Goal: Information Seeking & Learning: Learn about a topic

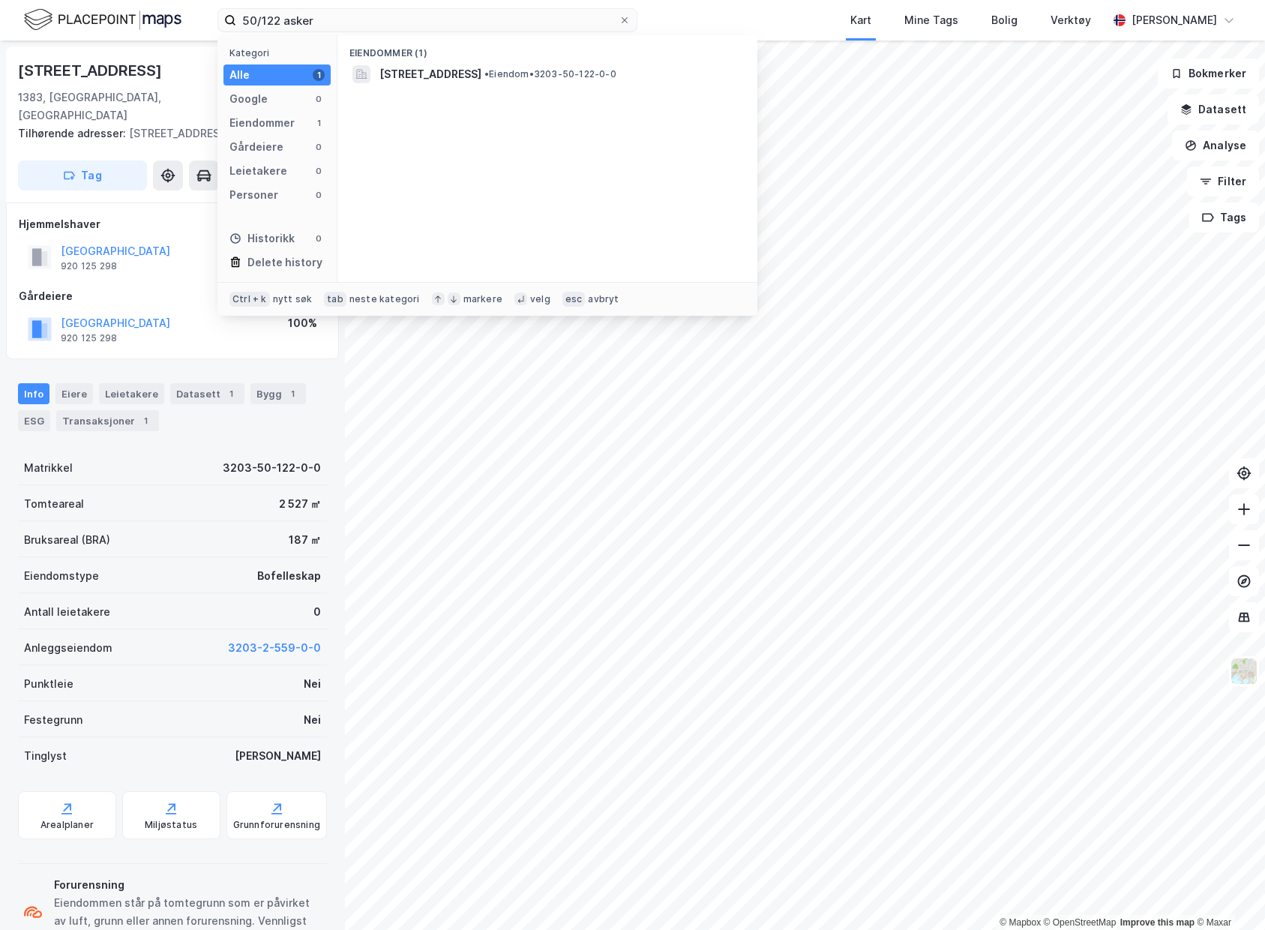
click at [77, 22] on div "50/122 asker Kategori Alle 1 Google 0 Eiendommer 1 Gårdeiere 0 Leietakere 0 Per…" at bounding box center [632, 20] width 1265 height 40
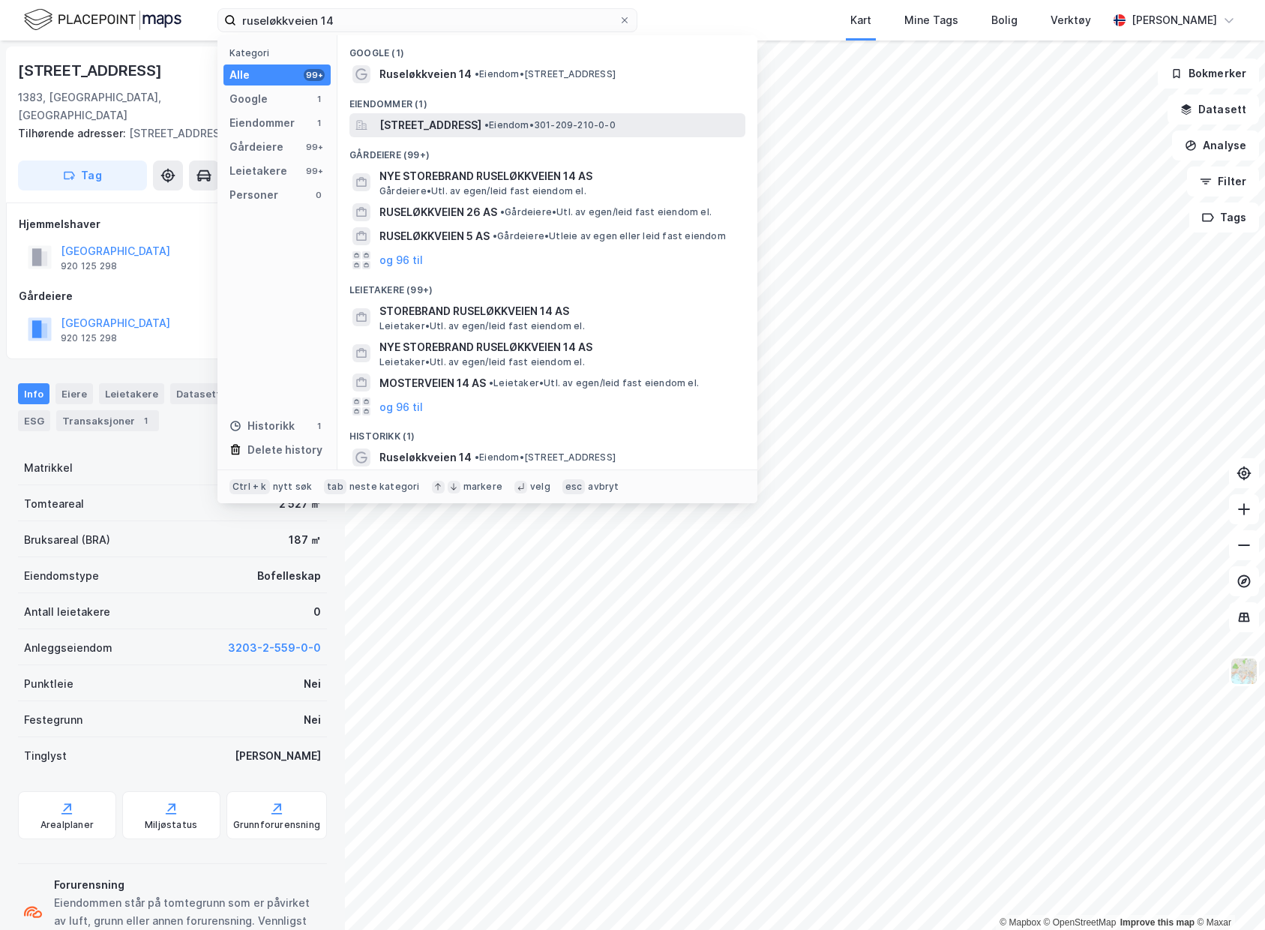
click at [460, 130] on span "[STREET_ADDRESS]" at bounding box center [430, 125] width 102 height 18
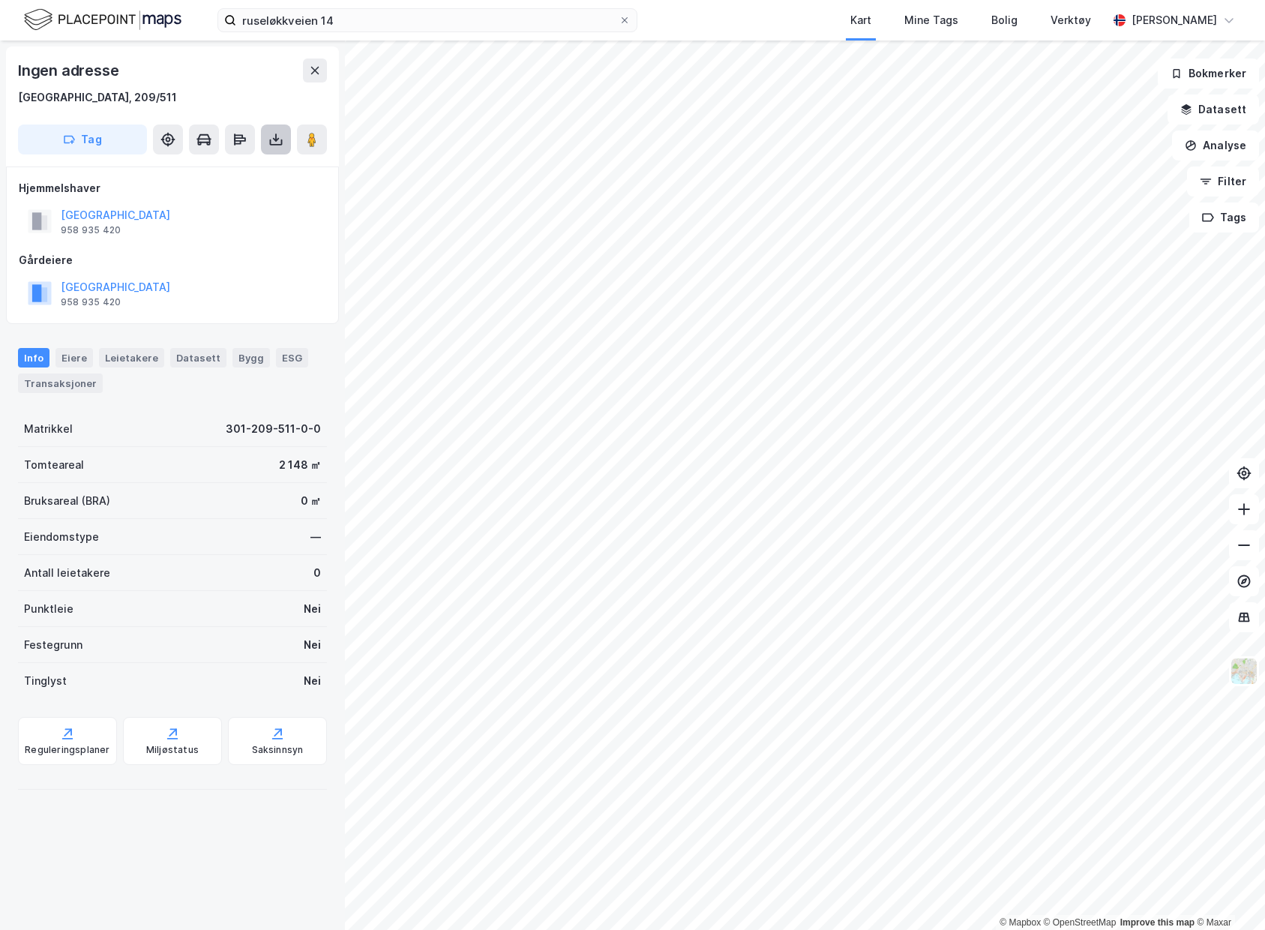
click at [273, 141] on icon at bounding box center [275, 139] width 15 height 15
click at [245, 172] on div "Last ned grunnbok" at bounding box center [201, 169] width 87 height 12
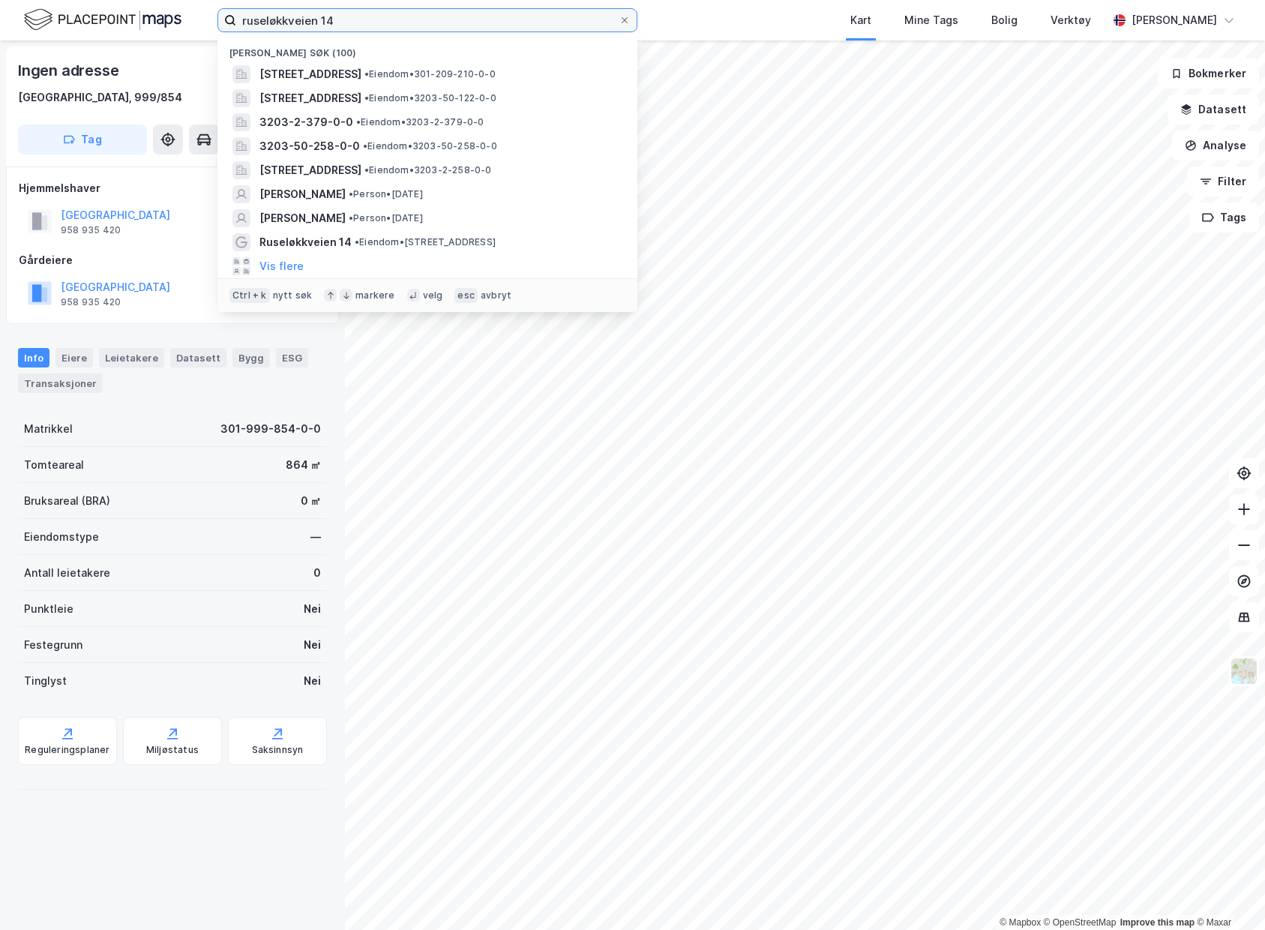
drag, startPoint x: 340, startPoint y: 22, endPoint x: 5, endPoint y: -35, distance: 339.3
click at [5, 0] on html "ruseløkkveien [STREET_ADDRESS] • Eiendom • 301-209-210-0-0 [STREET_ADDRESS] • E…" at bounding box center [632, 465] width 1265 height 930
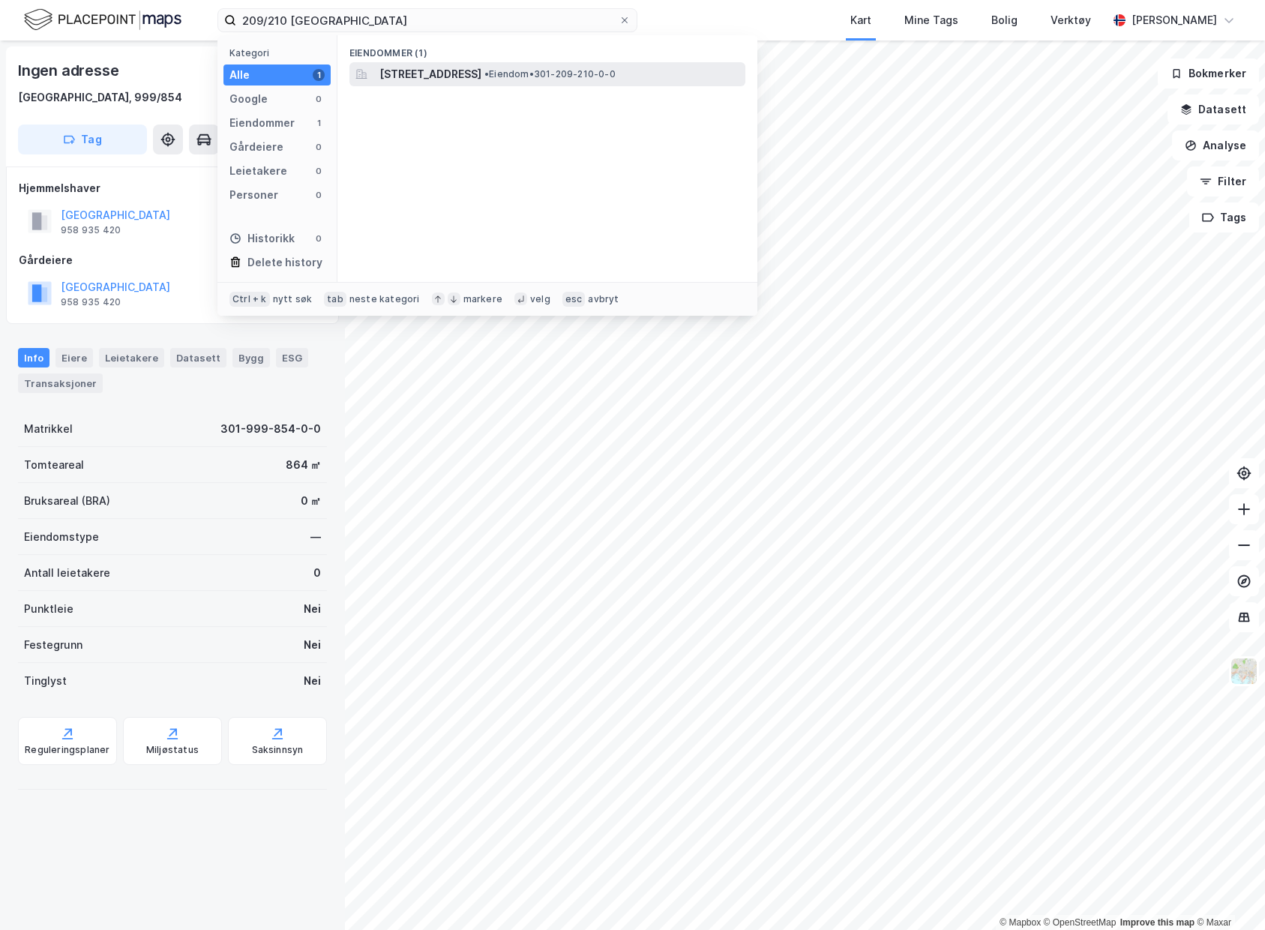
click at [541, 83] on div "[STREET_ADDRESS] • Eiendom • 301-209-210-0-0" at bounding box center [547, 74] width 396 height 24
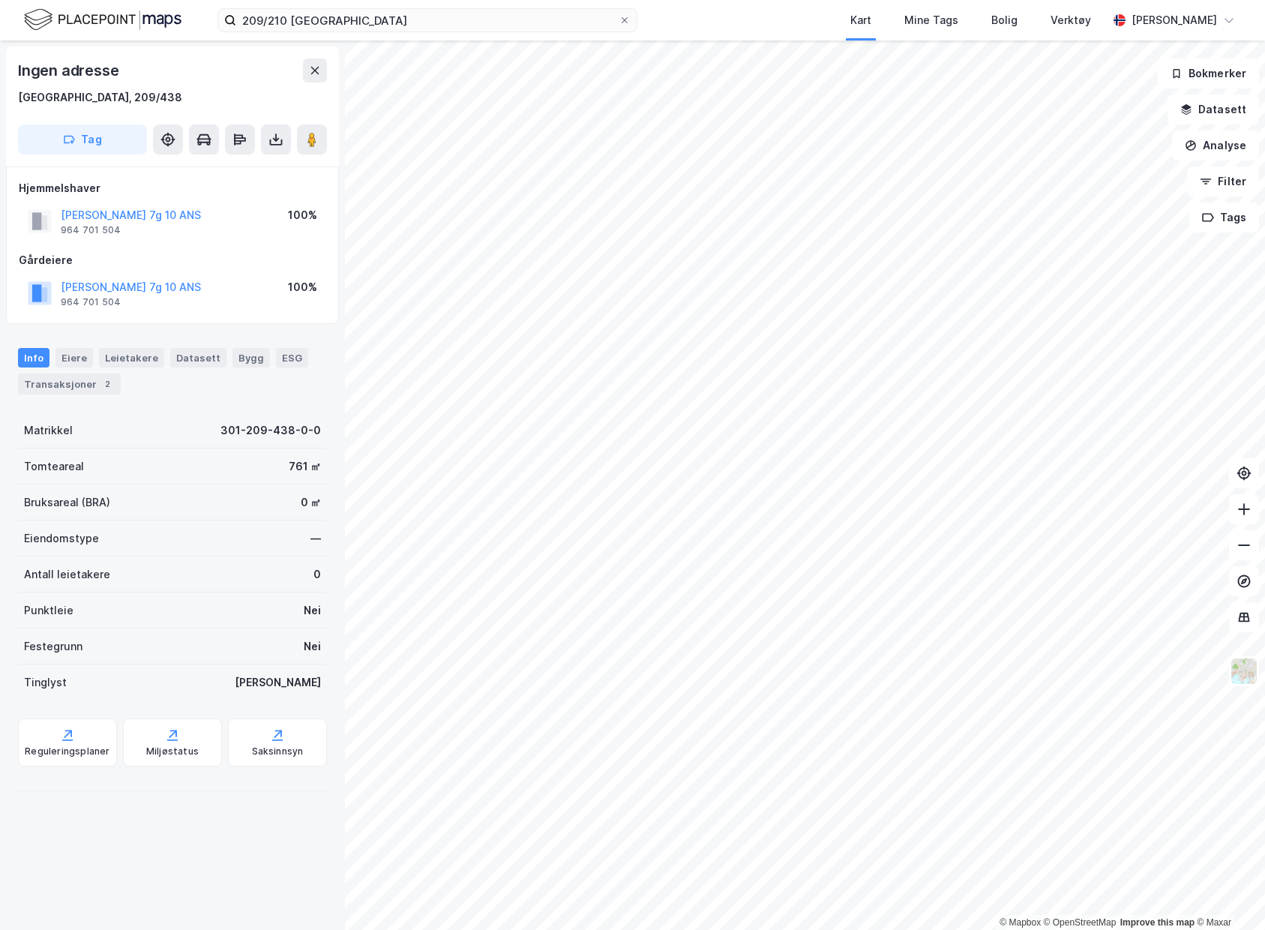
click at [47, 271] on div "Gårdeiere [PERSON_NAME] 7g 10 ANS 964 701 504 100%" at bounding box center [172, 281] width 307 height 60
click at [0, 0] on button "[PERSON_NAME] 7g 10 ANS" at bounding box center [0, 0] width 0 height 0
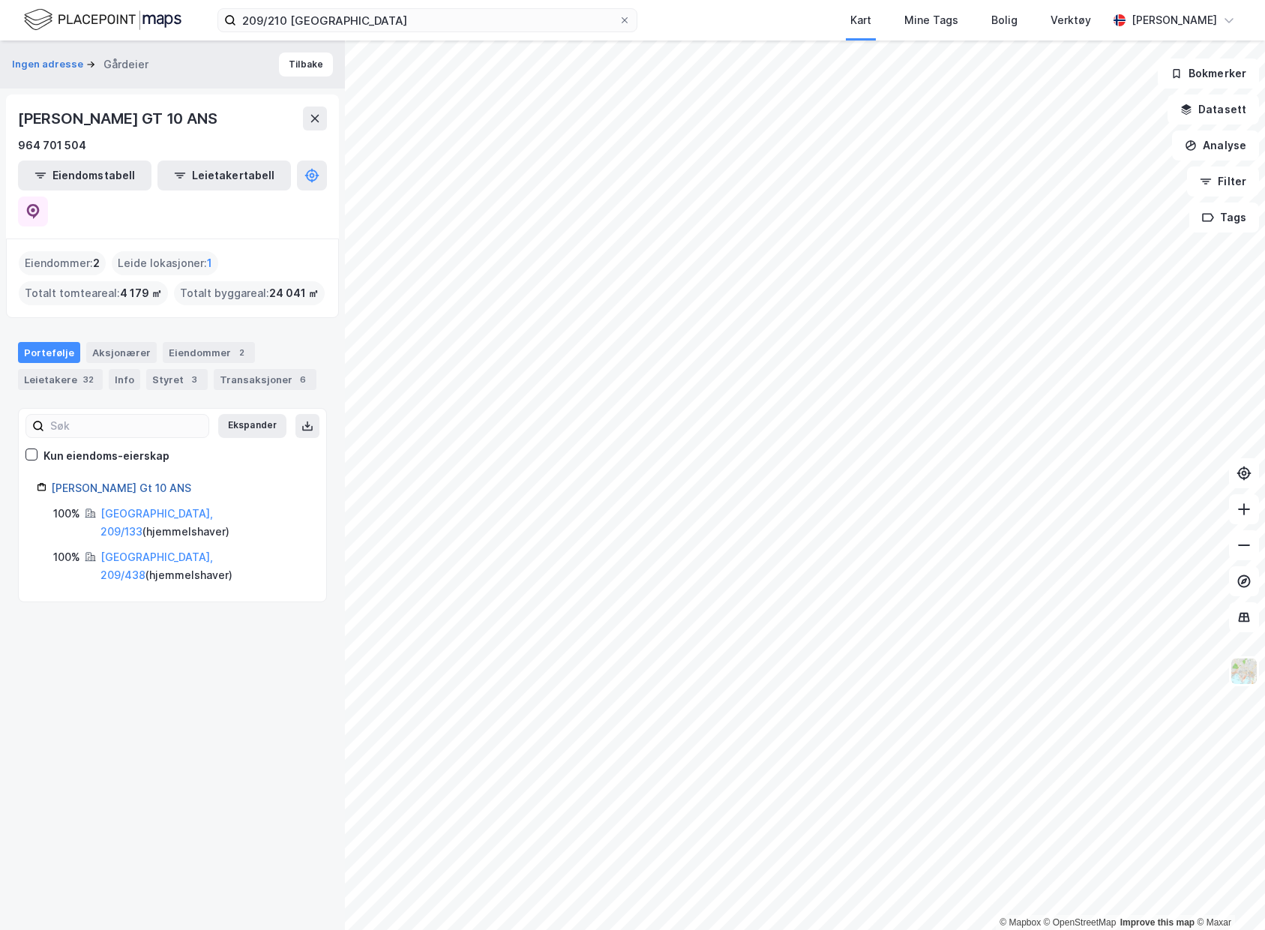
click at [101, 481] on link "[PERSON_NAME] Gt 10 ANS" at bounding box center [121, 487] width 140 height 13
click at [203, 342] on div "Eiendommer 2" at bounding box center [209, 352] width 92 height 21
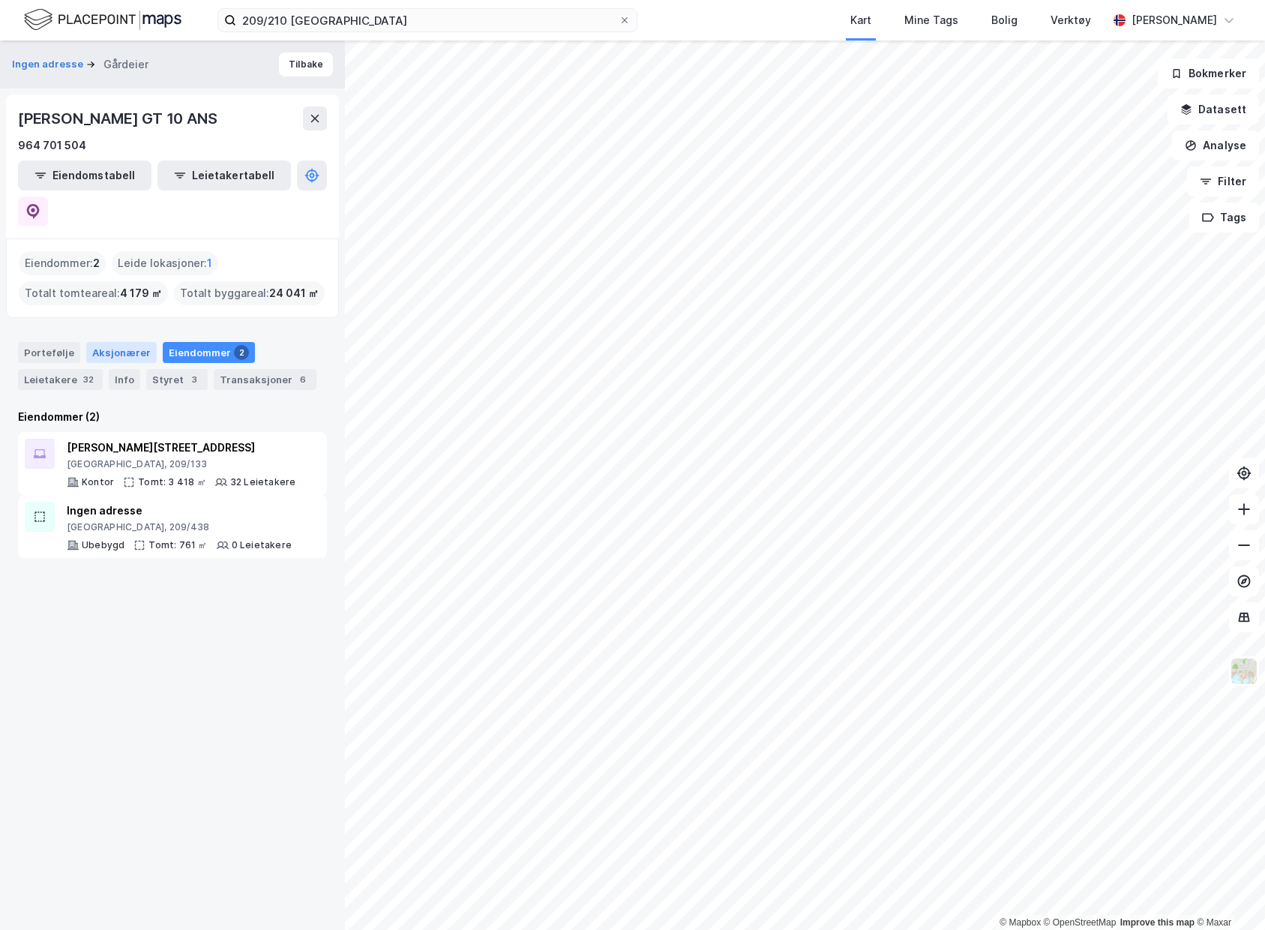
click at [118, 342] on div "Aksjonærer" at bounding box center [121, 352] width 70 height 21
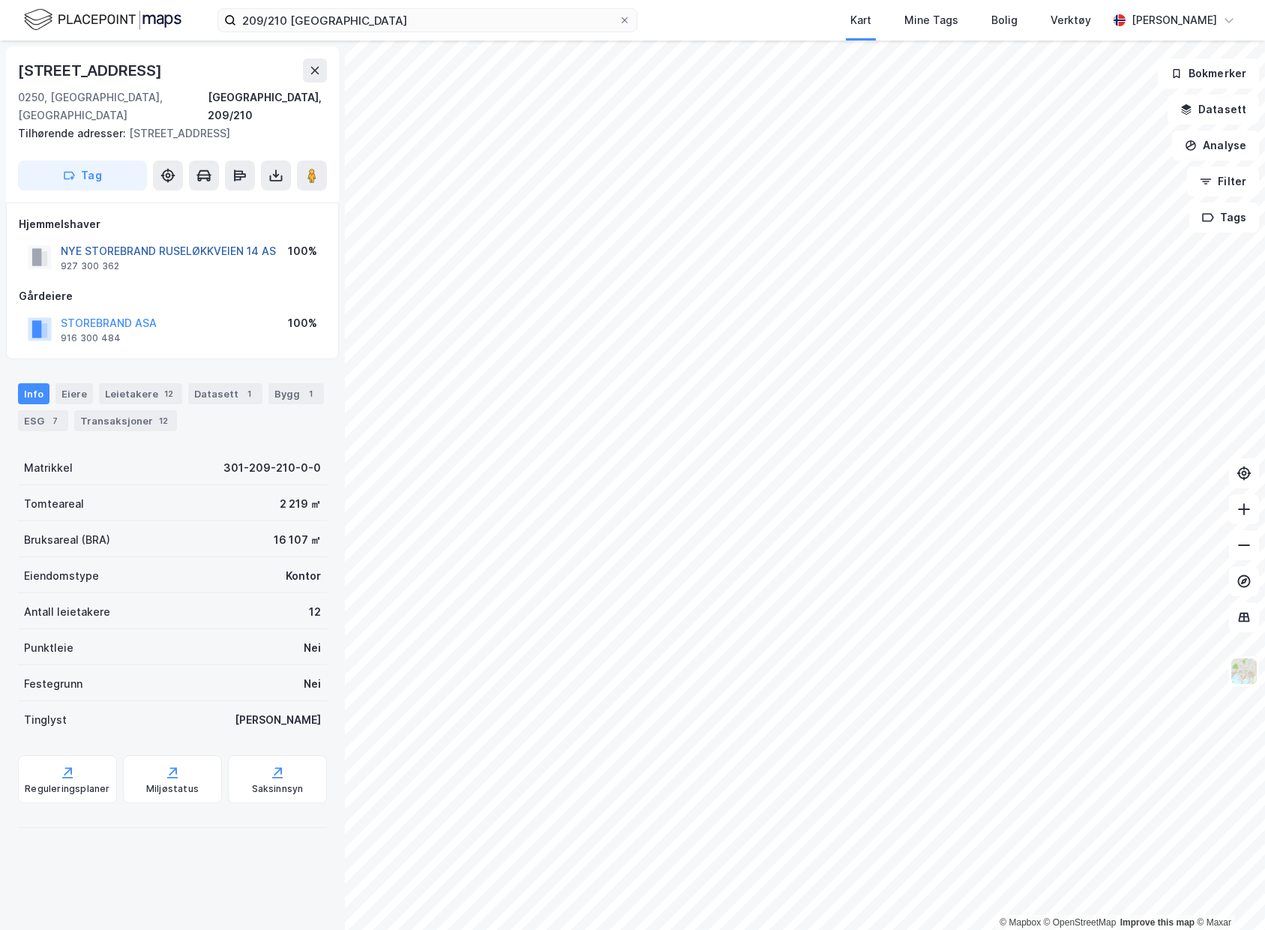
click at [0, 0] on button "NYE STOREBRAND RUSELØKKVEIEN 14 AS" at bounding box center [0, 0] width 0 height 0
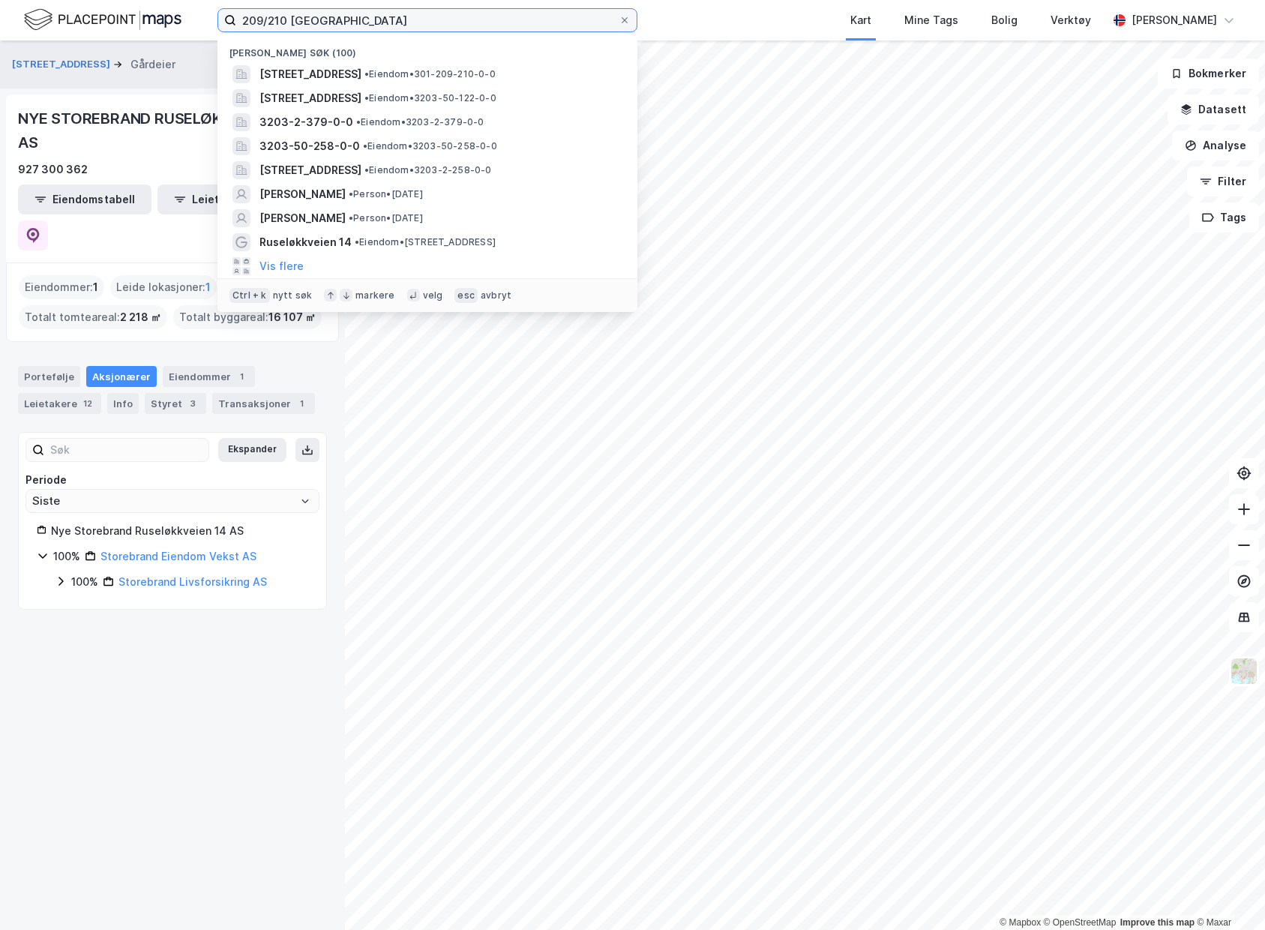
drag, startPoint x: 359, startPoint y: 23, endPoint x: -11, endPoint y: -7, distance: 371.7
click at [0, 0] on html "209/210 oslo Nylige søk (100) [STREET_ADDRESS] • Eiendom • 301-209-210-0-0 [STR…" at bounding box center [632, 465] width 1265 height 930
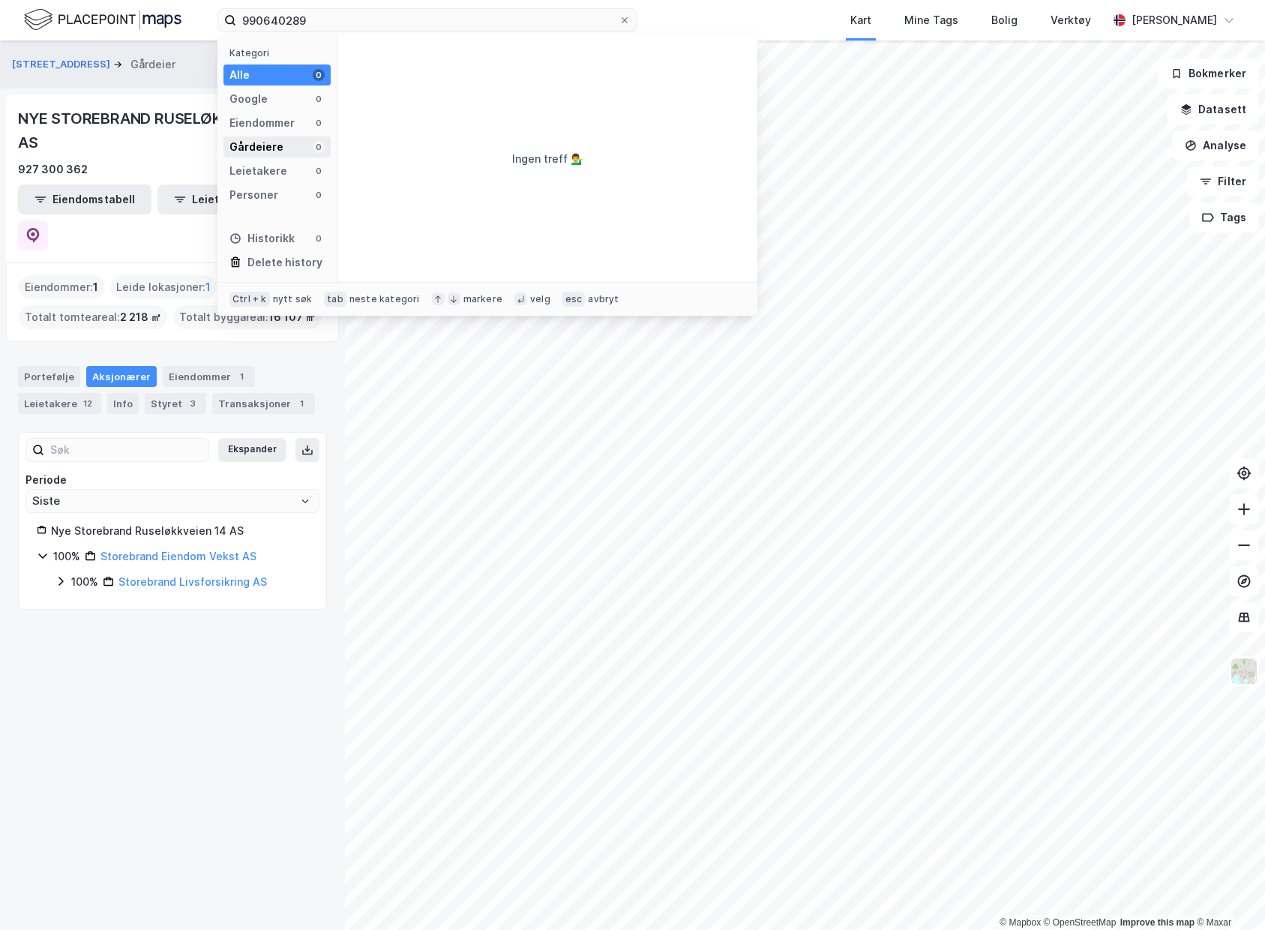
click at [284, 142] on div "Gårdeiere 0" at bounding box center [276, 146] width 107 height 21
click at [289, 124] on div "Eiendommer" at bounding box center [261, 123] width 65 height 18
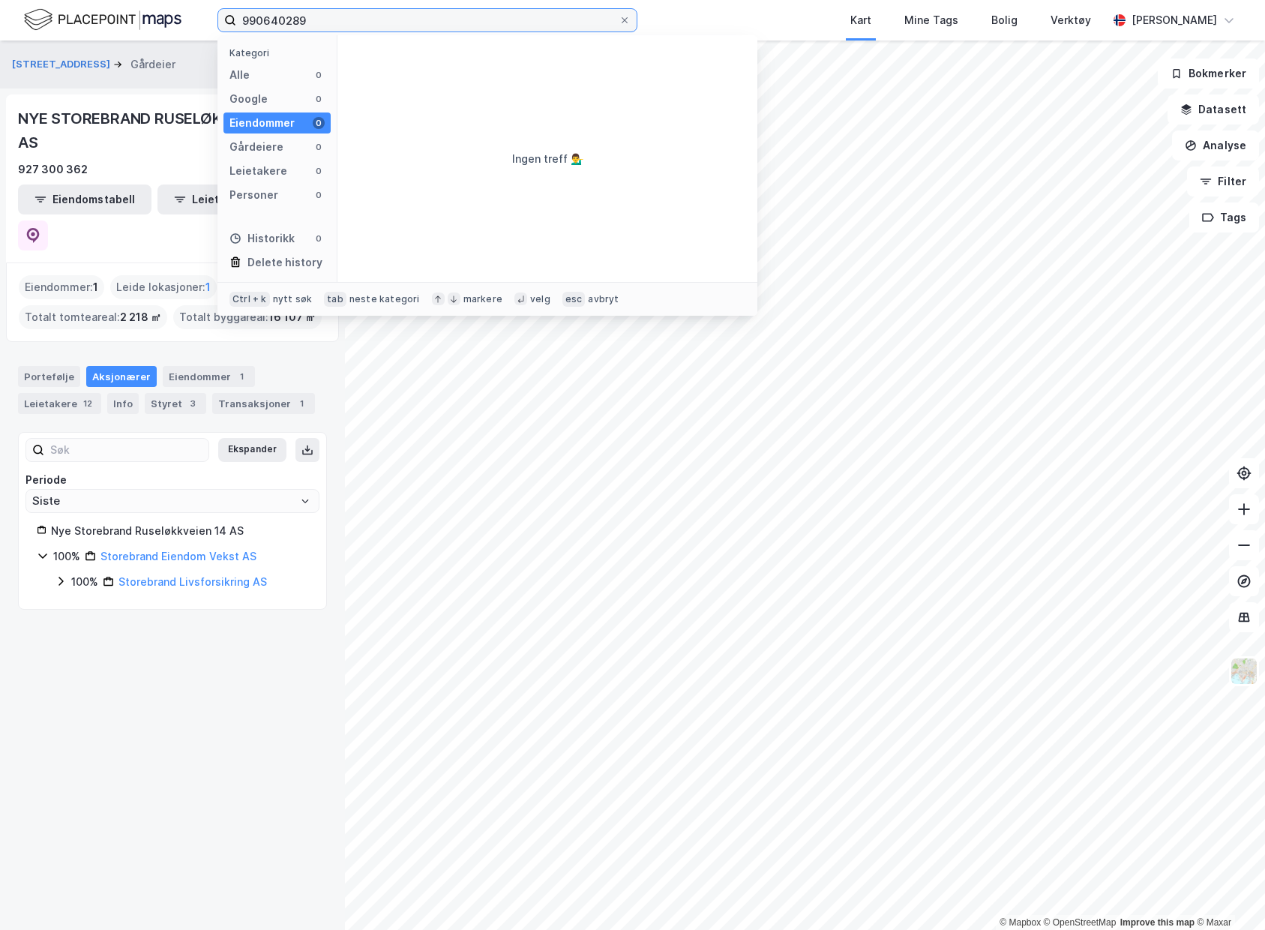
drag, startPoint x: 349, startPoint y: 17, endPoint x: -11, endPoint y: -18, distance: 361.7
click at [0, 0] on html "990640289 Kategori Alle 0 Google 0 Eiendommer 0 Gårdeiere 0 Leietakere 0 Person…" at bounding box center [632, 465] width 1265 height 930
click at [154, 550] on link "Storebrand Eiendom Vekst AS" at bounding box center [178, 556] width 156 height 13
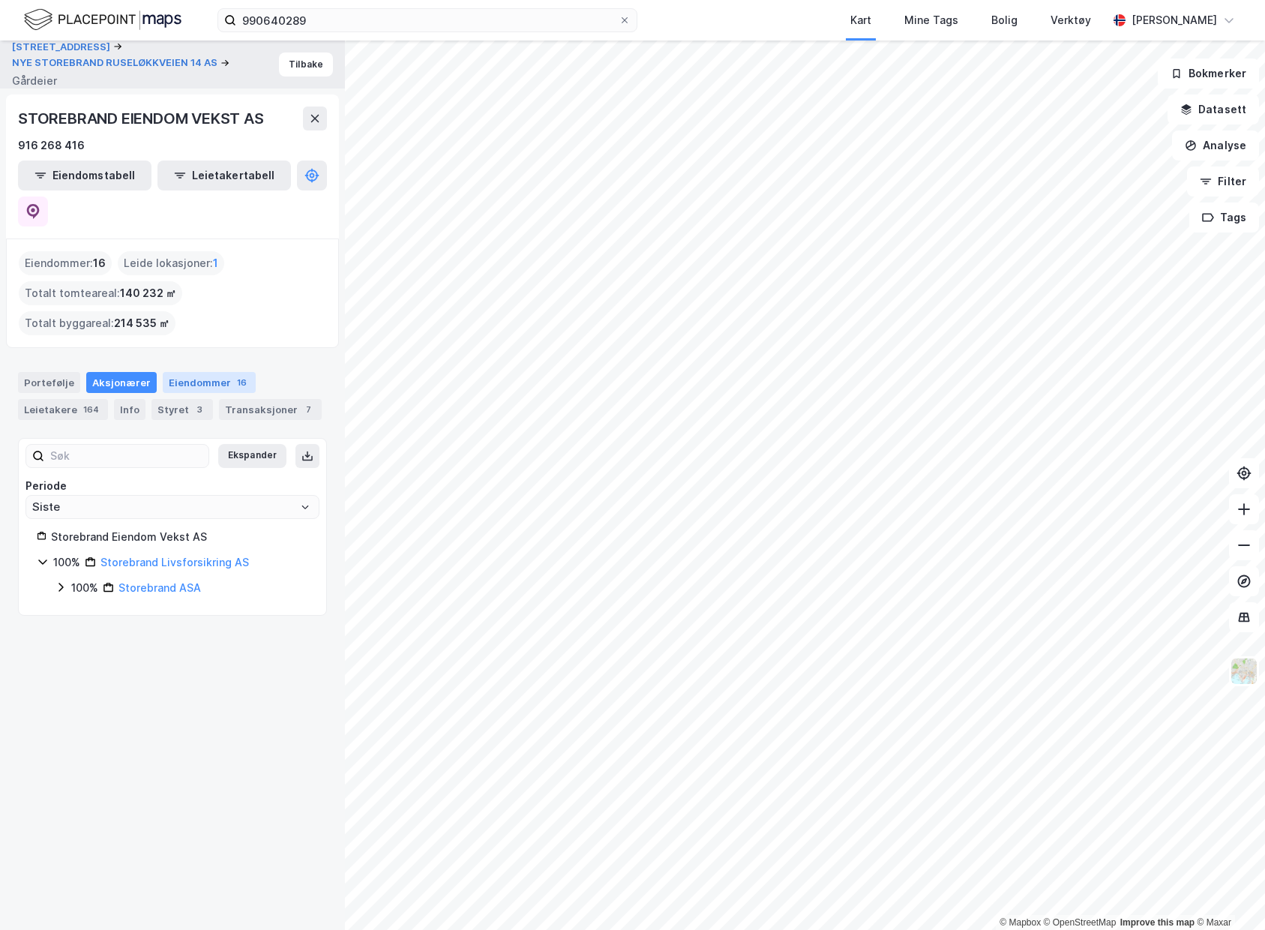
click at [199, 372] on div "Eiendommer 16" at bounding box center [209, 382] width 93 height 21
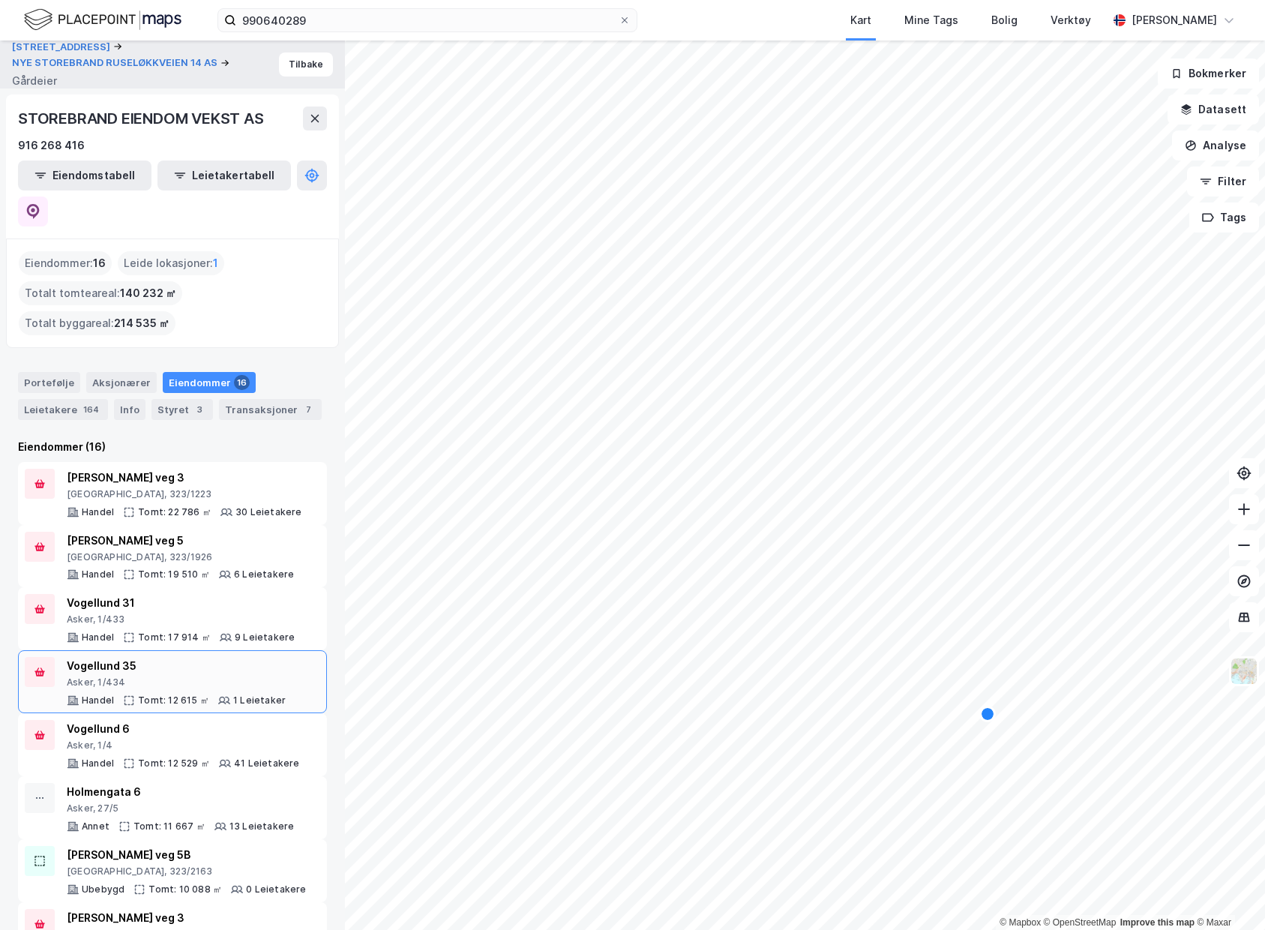
scroll to position [522, 0]
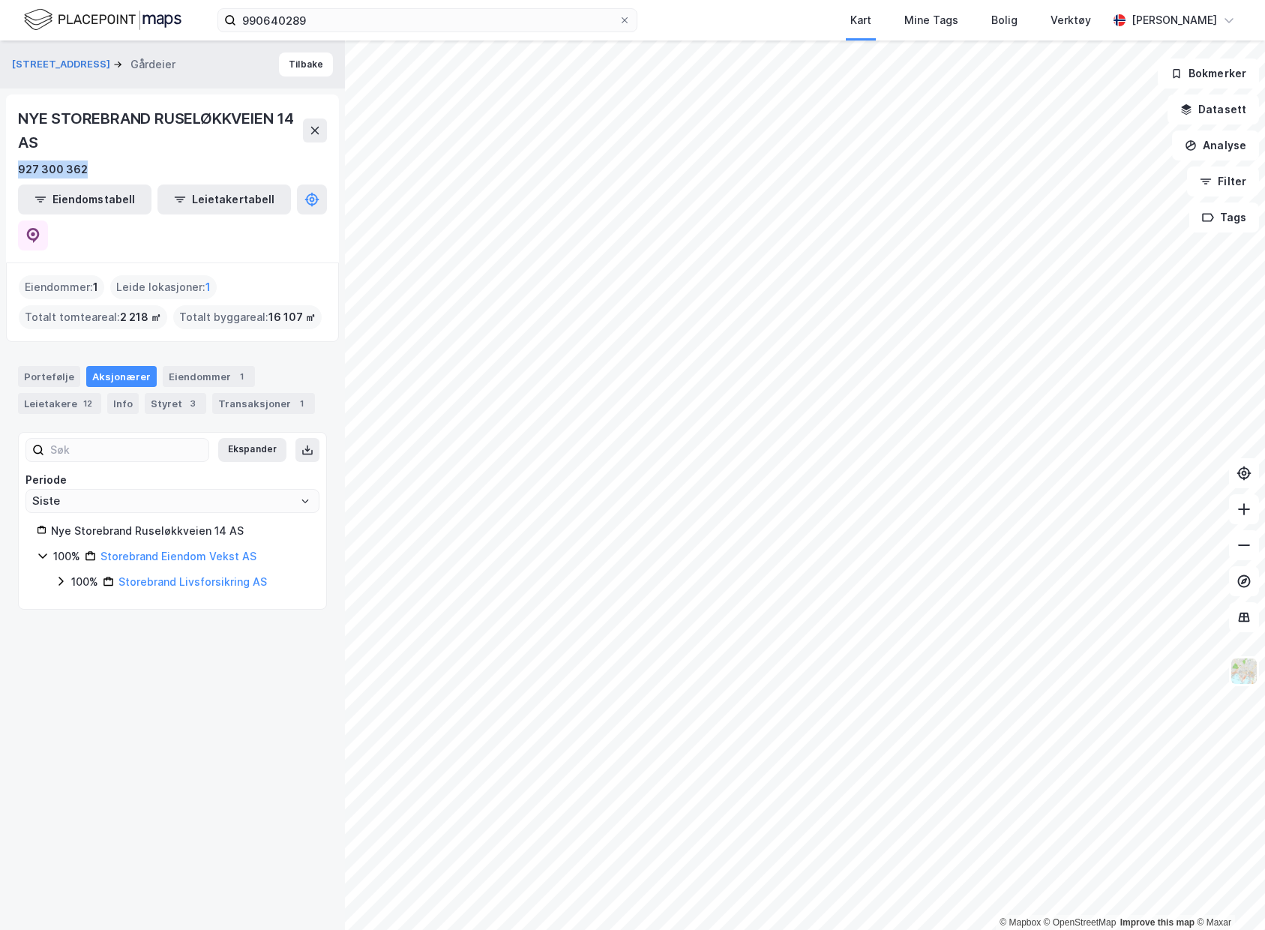
drag, startPoint x: 99, startPoint y: 167, endPoint x: 16, endPoint y: 169, distance: 82.5
click at [16, 169] on div "NYE STOREBRAND RUSELØKKVEIEN 14 AS 927 300 362 Eiendomstabell Leietakertabell" at bounding box center [172, 178] width 333 height 168
click at [32, 175] on div "927 300 362" at bounding box center [53, 169] width 70 height 18
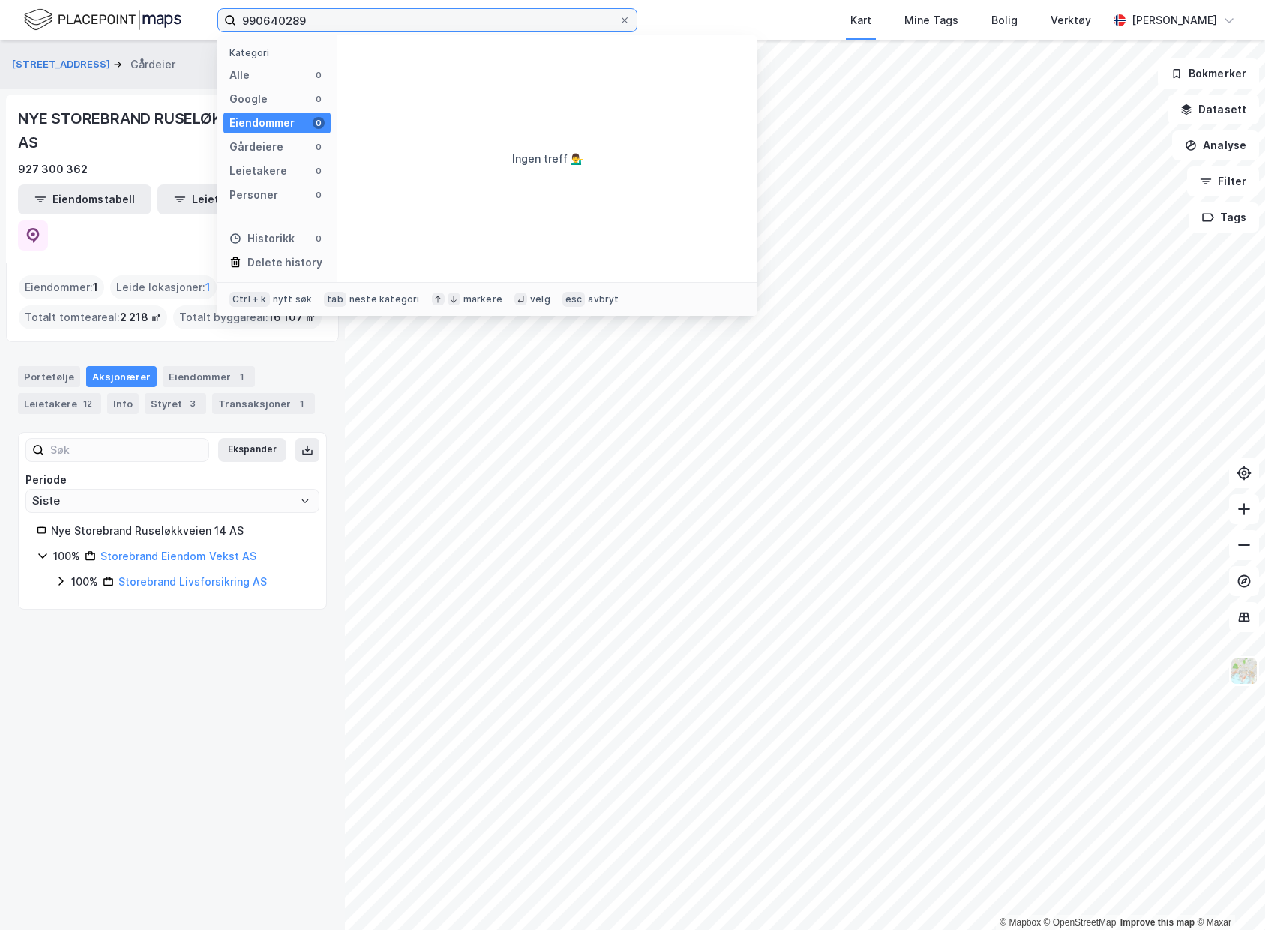
drag, startPoint x: 341, startPoint y: 19, endPoint x: 56, endPoint y: 24, distance: 285.0
click at [65, 25] on div "990640289 Kategori Alle 0 Google 0 Eiendommer 0 Gårdeiere 0 Leietakere 0 Person…" at bounding box center [632, 20] width 1265 height 40
paste input "27 300 362"
click at [274, 144] on div "Gårdeiere" at bounding box center [256, 147] width 54 height 18
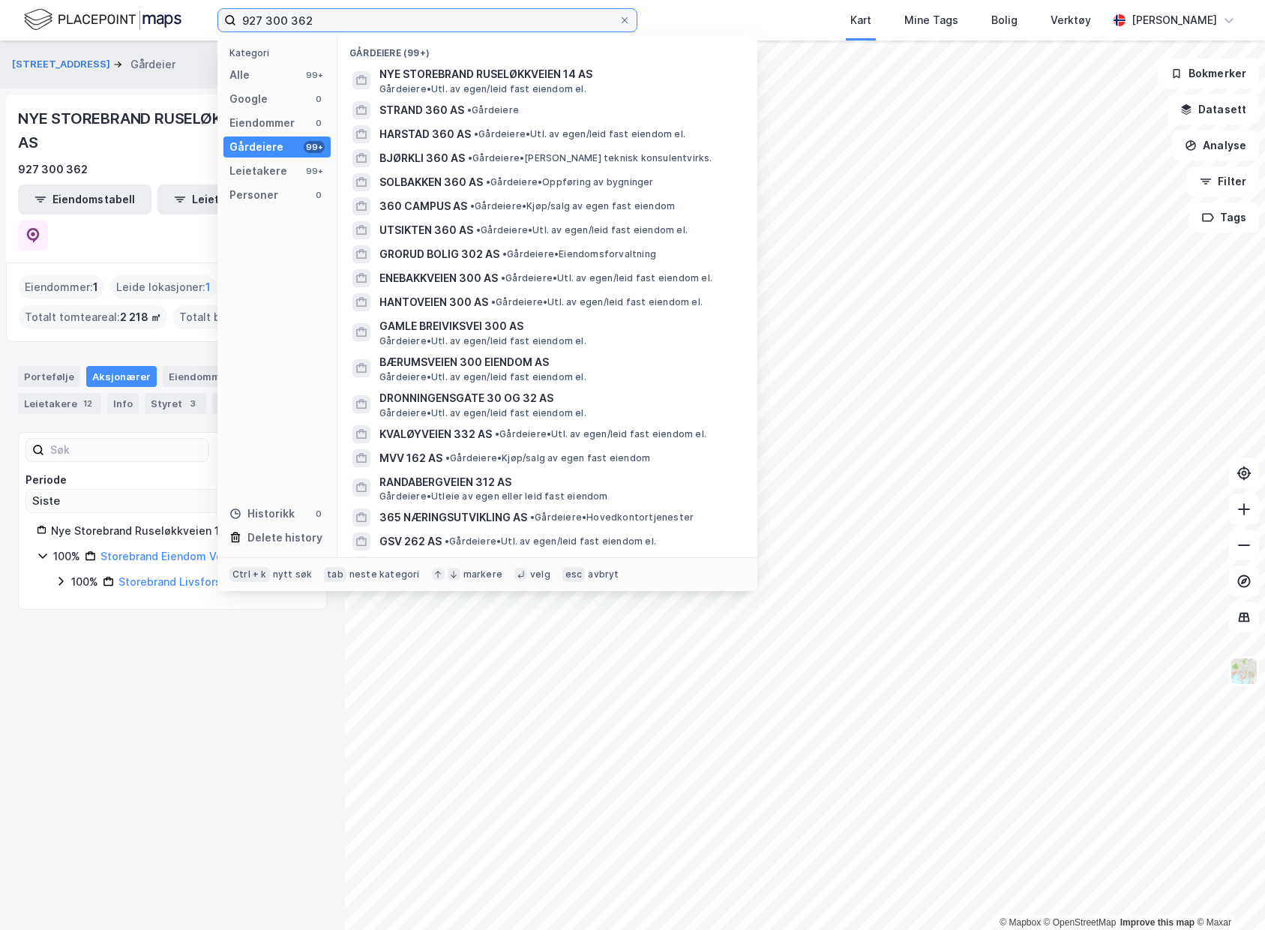
drag, startPoint x: 381, startPoint y: 12, endPoint x: -11, endPoint y: -83, distance: 403.6
click at [0, 0] on html "927 300 362 Kategori Alle 99+ Google 0 Eiendommer 0 Gårdeiere 99+ Leietakere 99…" at bounding box center [632, 465] width 1265 height 930
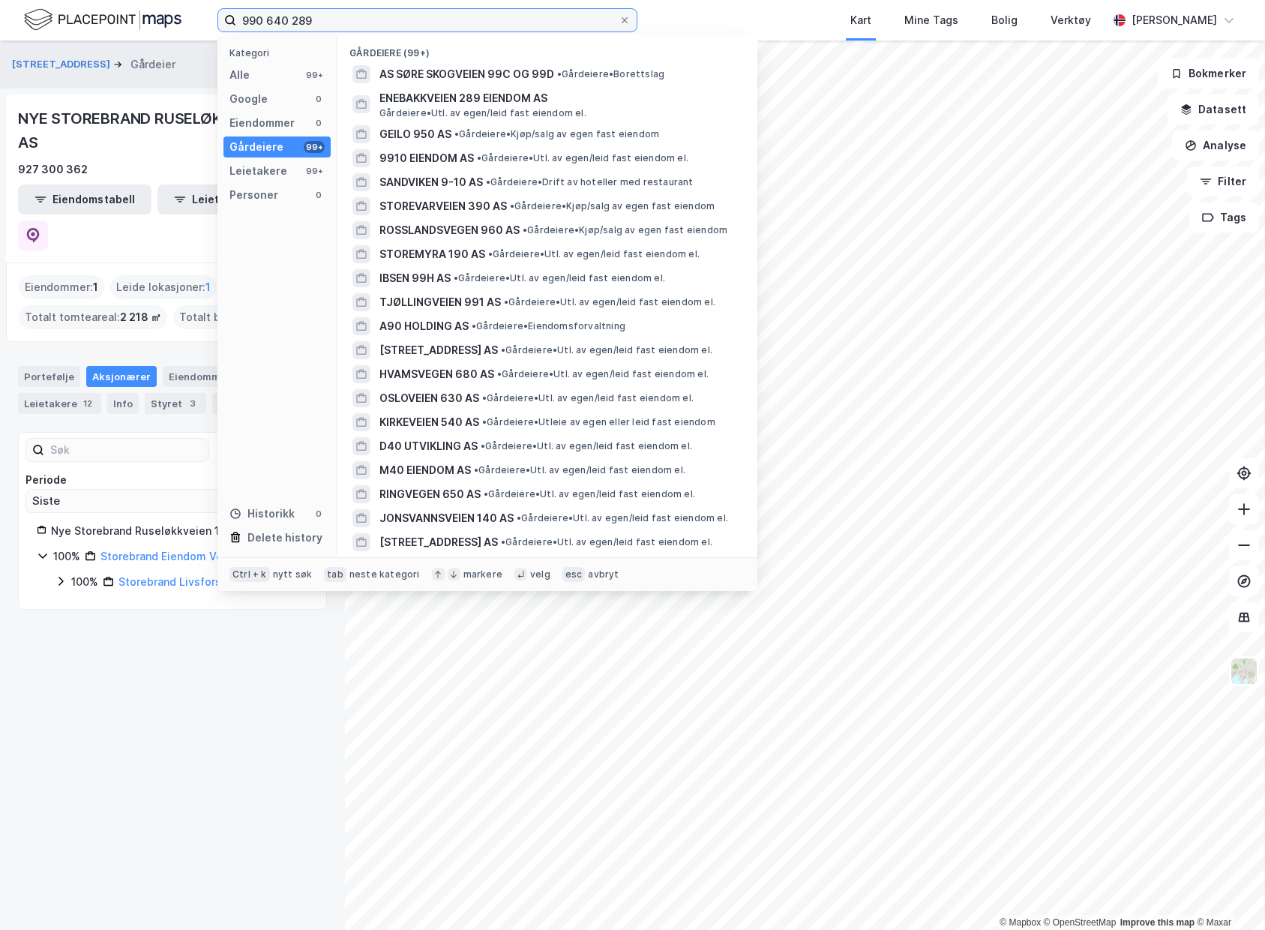
drag, startPoint x: 561, startPoint y: 23, endPoint x: -1, endPoint y: 1, distance: 562.9
click at [0, 1] on html "990 640 289 Kategori Alle 99+ Google 0 Eiendommer 0 Gårdeiere 99+ Leietakere 99…" at bounding box center [632, 465] width 1265 height 930
type input "990 640 289"
click at [154, 715] on div "Munkedamsveien 19b Gårdeier Tilbake NYE STOREBRAND RUSELØKKVEIEN 14 AS 927 300 …" at bounding box center [172, 484] width 345 height 889
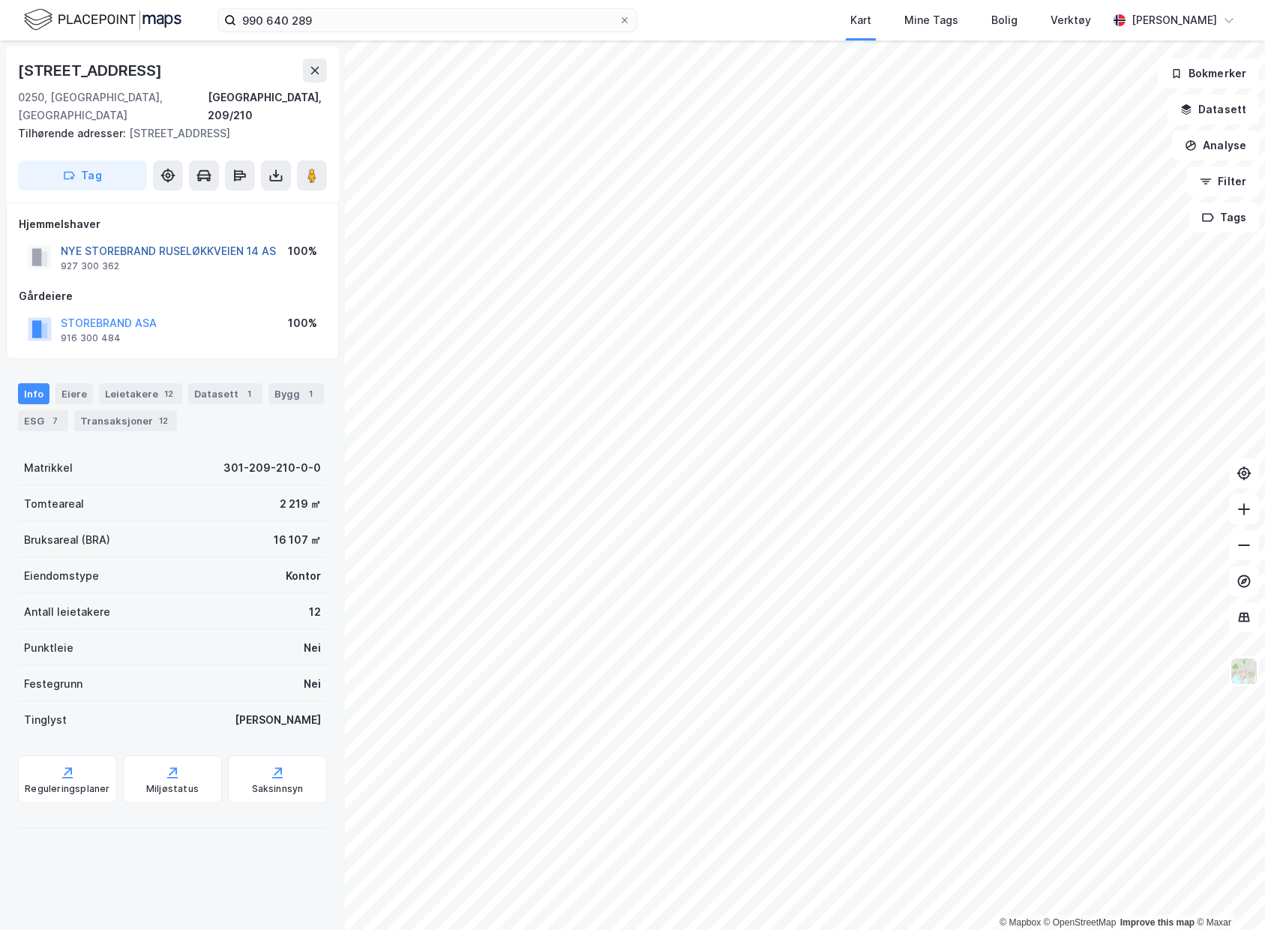
click at [0, 0] on button "NYE STOREBRAND RUSELØKKVEIEN 14 AS" at bounding box center [0, 0] width 0 height 0
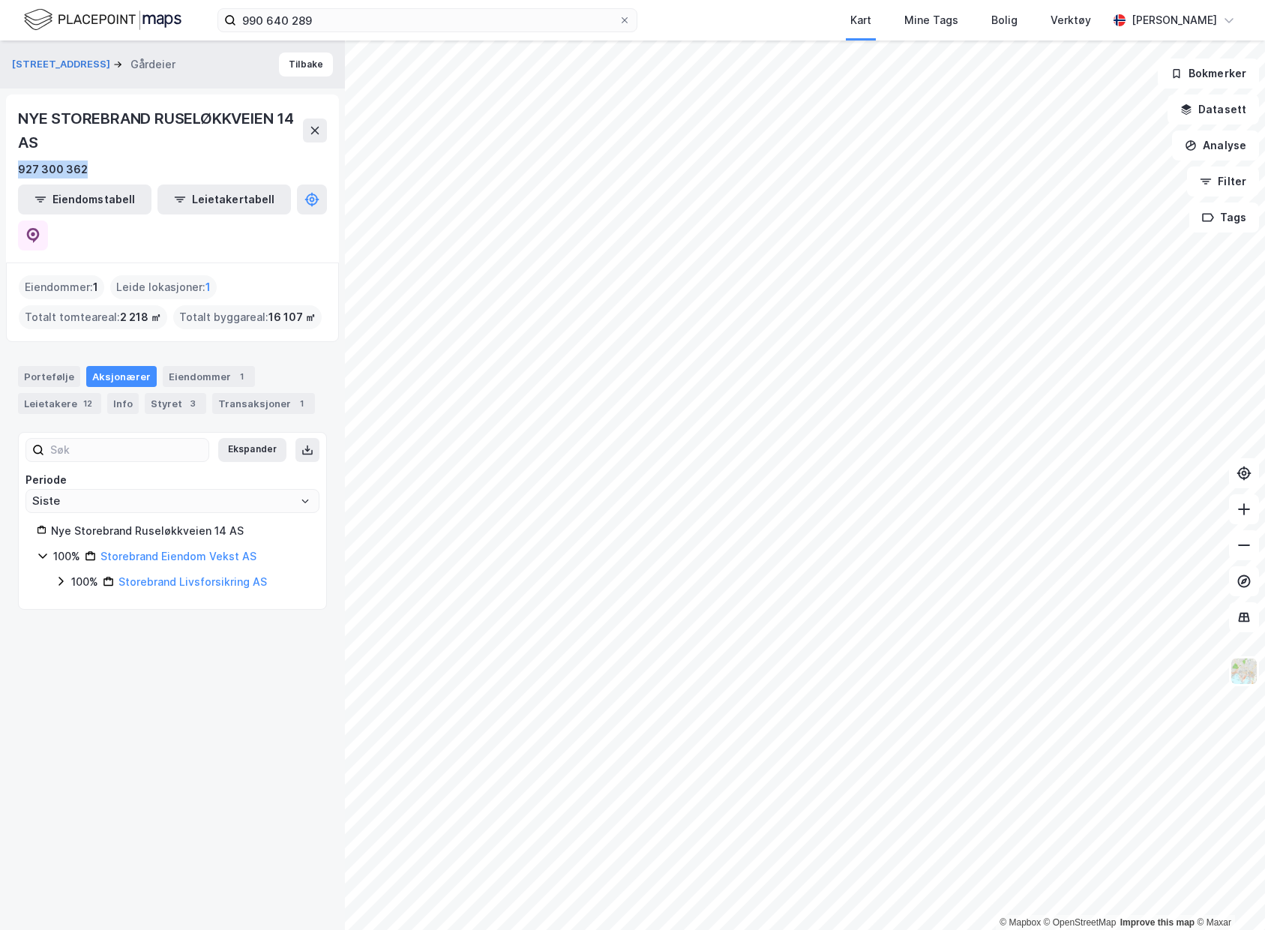
drag, startPoint x: 88, startPoint y: 170, endPoint x: 8, endPoint y: 177, distance: 80.5
click at [8, 177] on div "NYE STOREBRAND RUSELØKKVEIEN 14 AS 927 300 362 Eiendomstabell Leietakertabell" at bounding box center [172, 178] width 333 height 168
copy div "927 300 362"
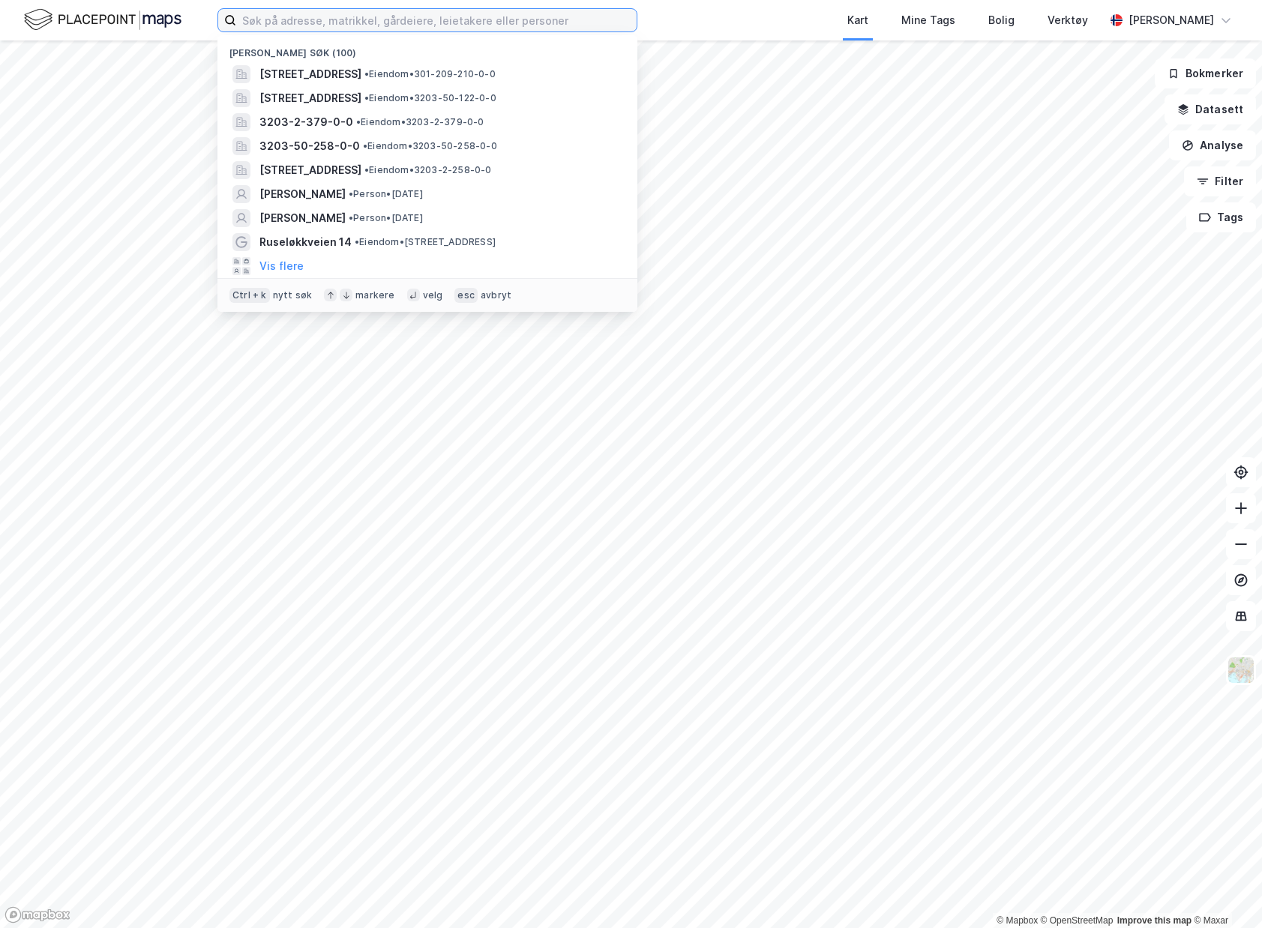
click at [520, 10] on input at bounding box center [436, 20] width 400 height 22
